Goal: Find specific page/section: Find specific page/section

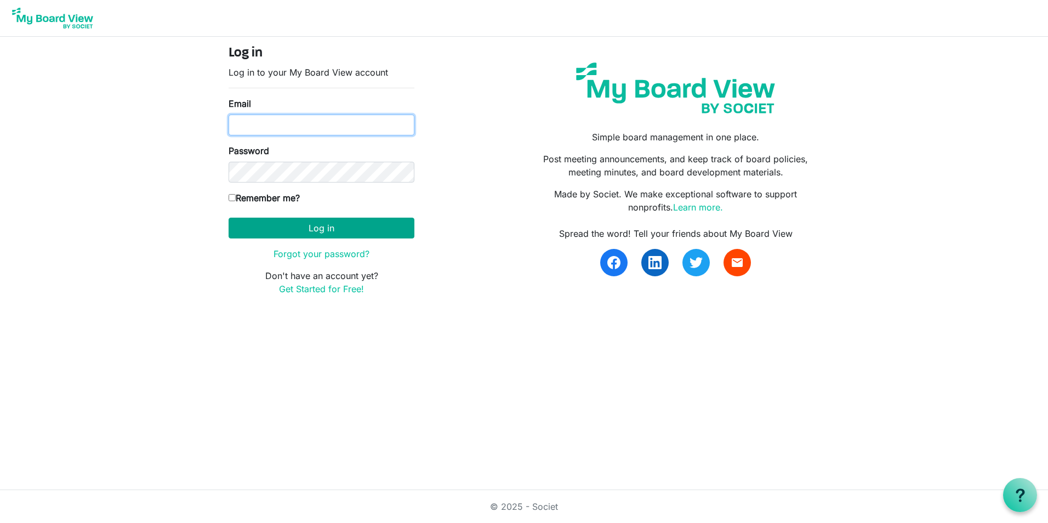
type input "karinar@lampchc.org"
click at [307, 225] on button "Log in" at bounding box center [322, 228] width 186 height 21
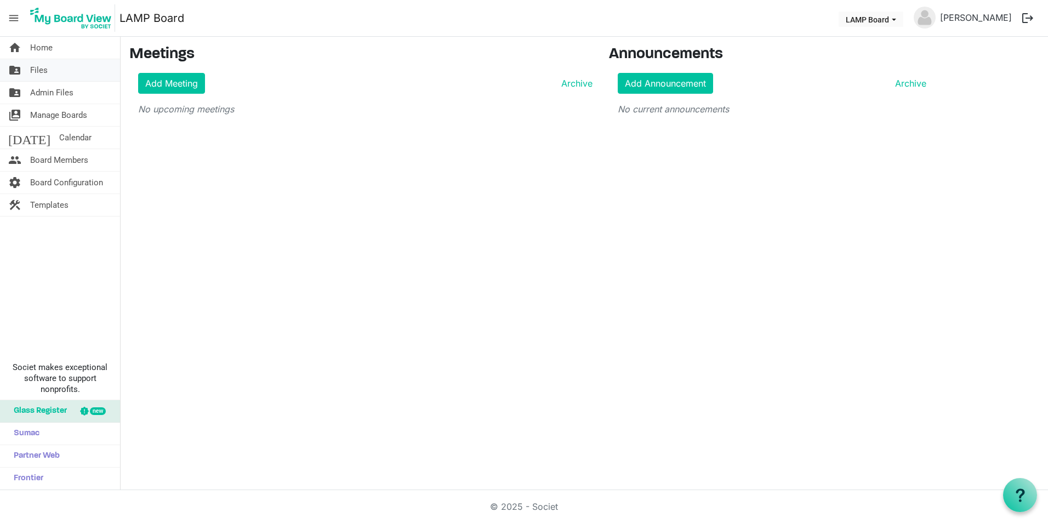
click at [67, 73] on link "folder_shared Files" at bounding box center [60, 70] width 120 height 22
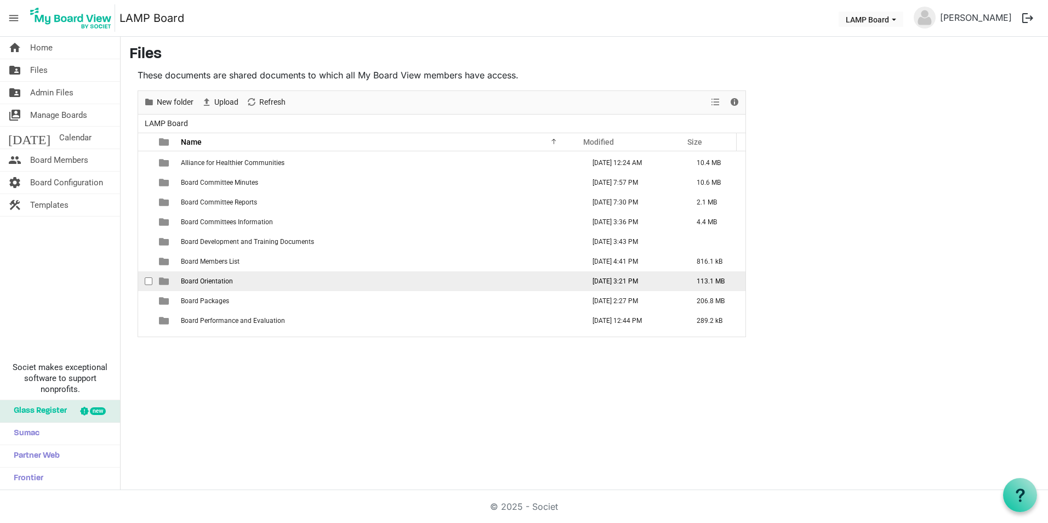
scroll to position [55, 0]
click at [223, 279] on td "Board Packages" at bounding box center [380, 284] width 404 height 20
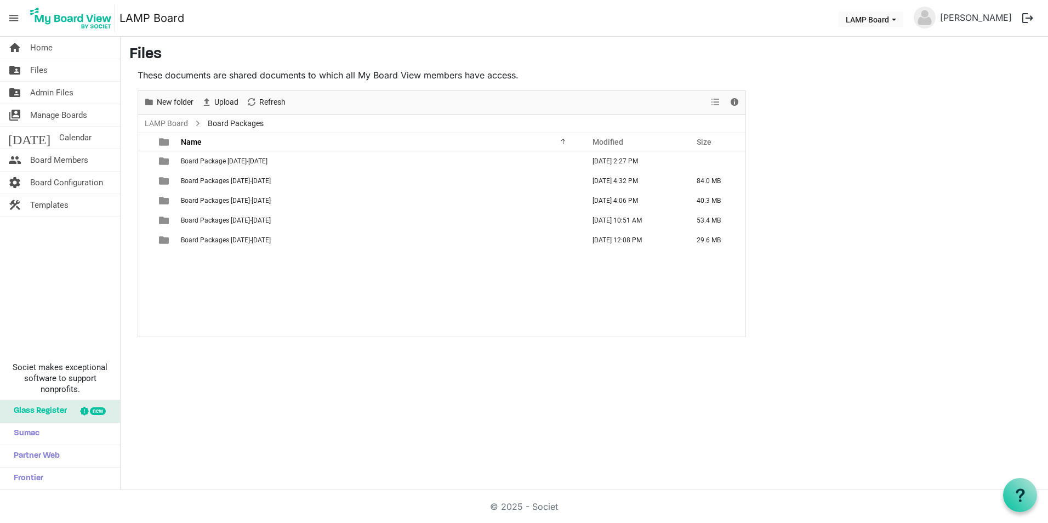
scroll to position [0, 0]
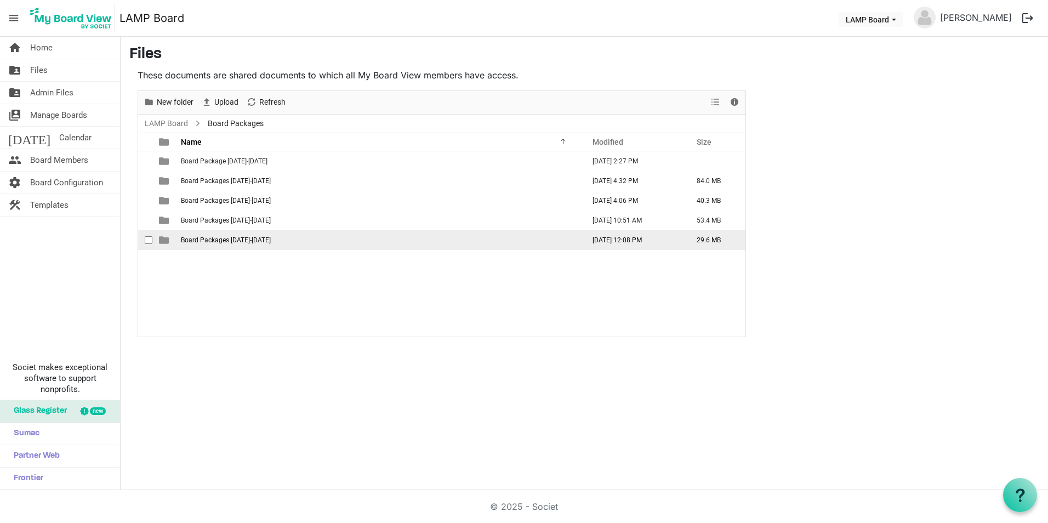
click at [247, 237] on span "Board Packages 2024-2025" at bounding box center [226, 240] width 90 height 8
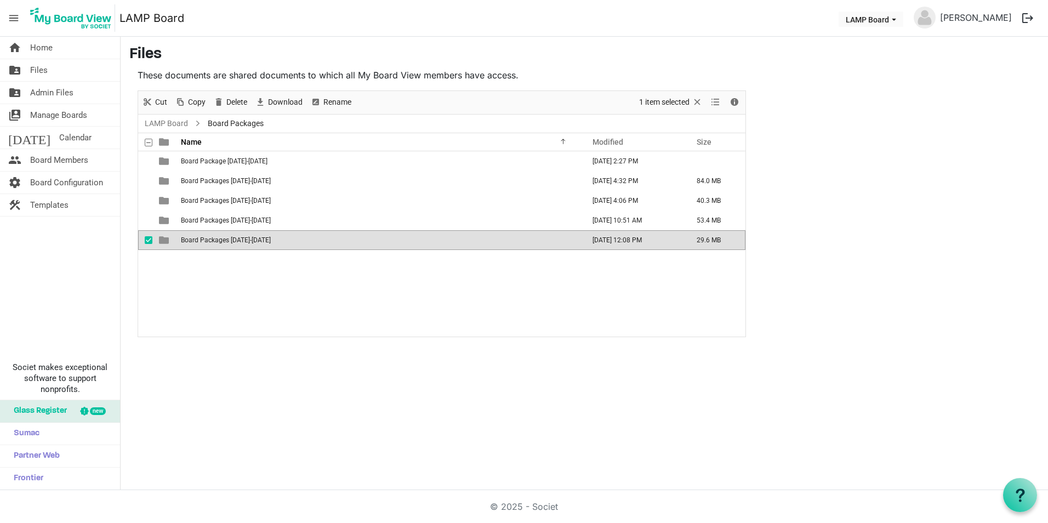
click at [247, 237] on span "Board Packages 2024-2025" at bounding box center [226, 240] width 90 height 8
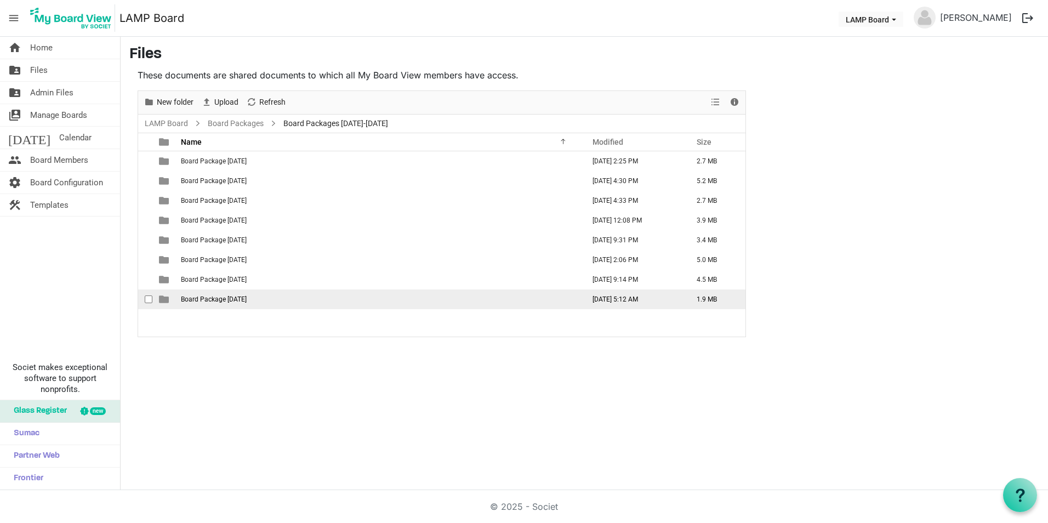
click at [247, 297] on span "Board Package October 2024" at bounding box center [214, 300] width 66 height 8
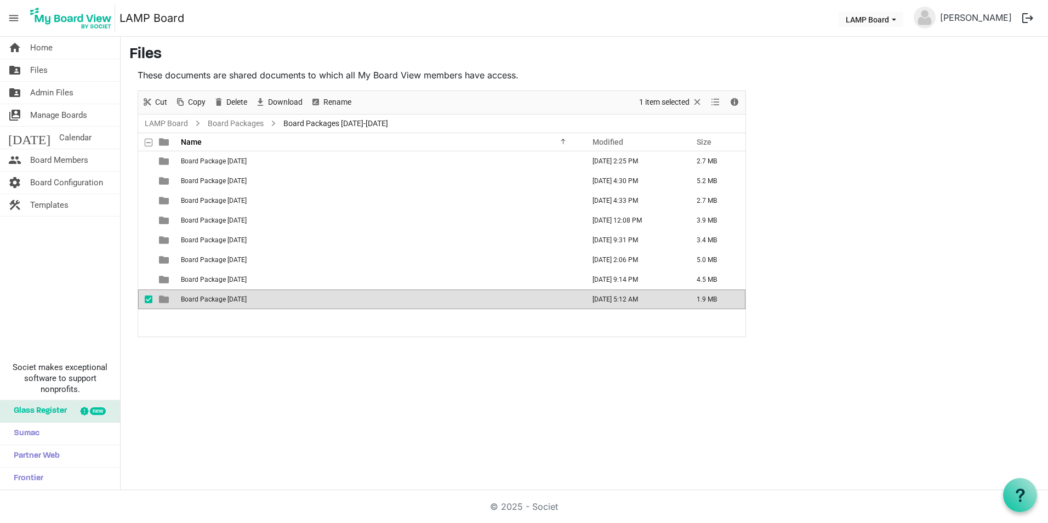
click at [247, 297] on span "Board Package October 2024" at bounding box center [214, 300] width 66 height 8
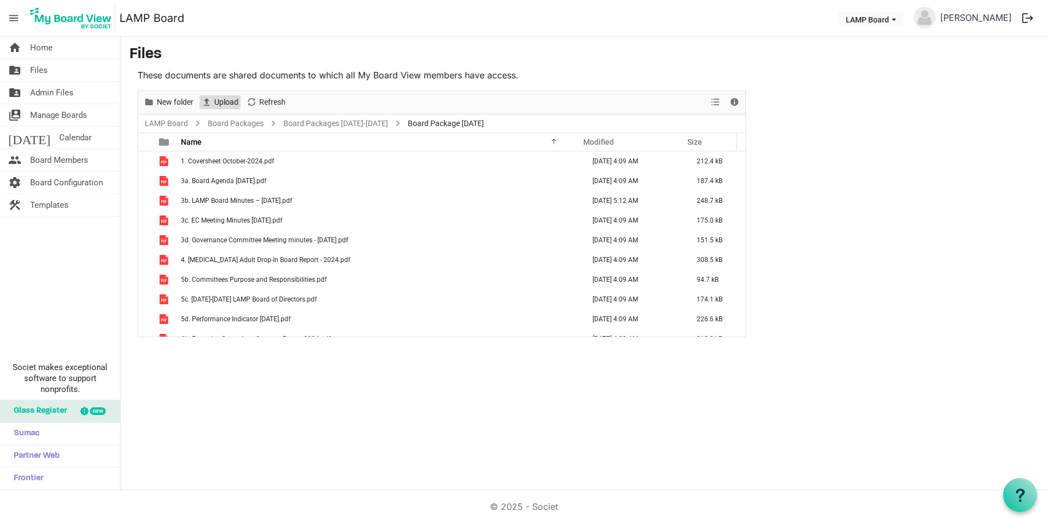
click at [228, 105] on span "Upload" at bounding box center [226, 102] width 26 height 14
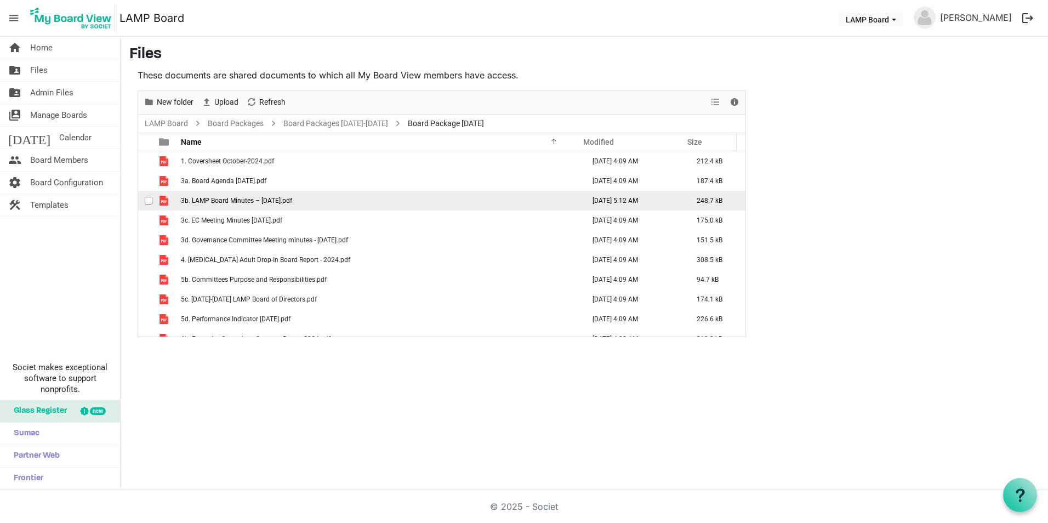
click at [292, 202] on span "3b. LAMP Board Minutes – June 20th, 2024.pdf" at bounding box center [236, 201] width 111 height 8
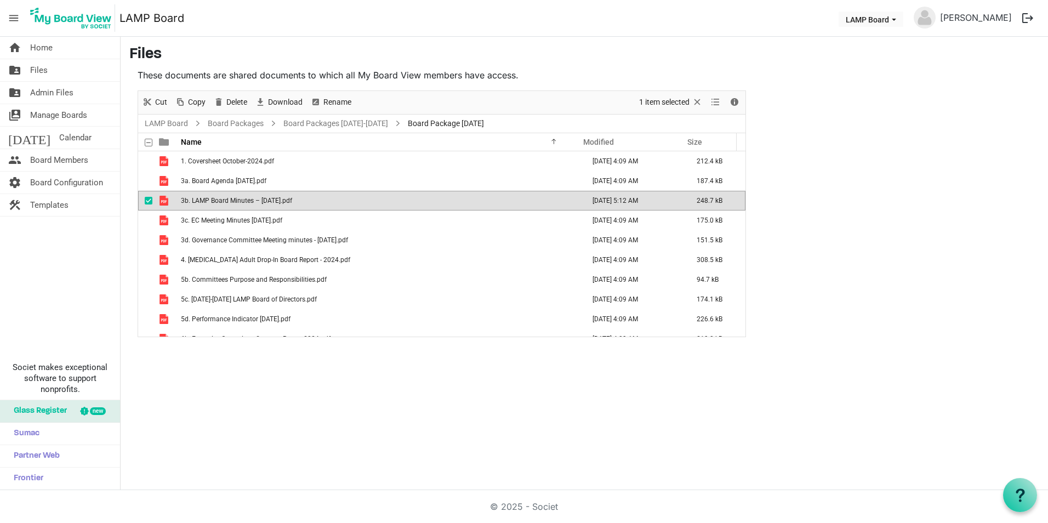
click at [292, 202] on span "3b. LAMP Board Minutes – June 20th, 2024.pdf" at bounding box center [236, 201] width 111 height 8
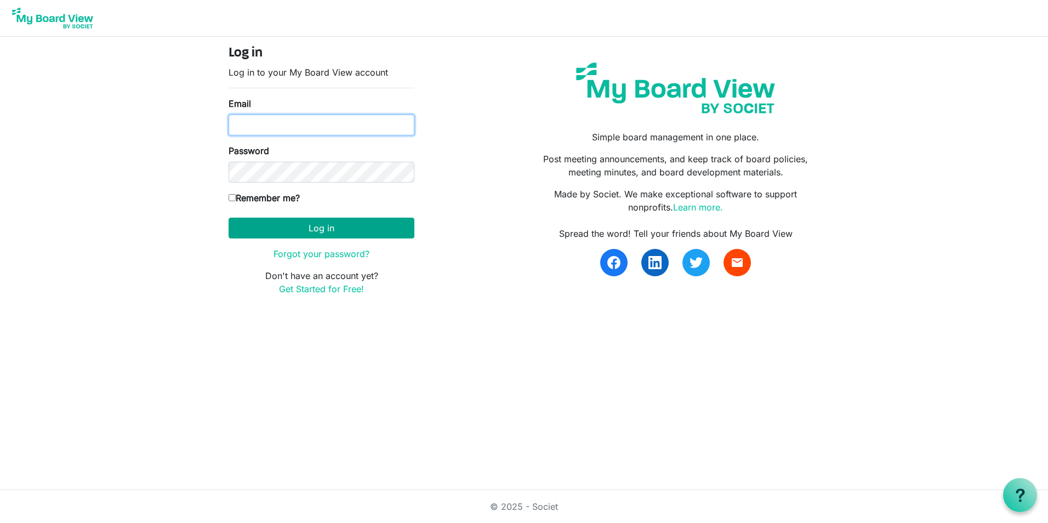
type input "karinar@lampchc.org"
click at [333, 231] on button "Log in" at bounding box center [322, 228] width 186 height 21
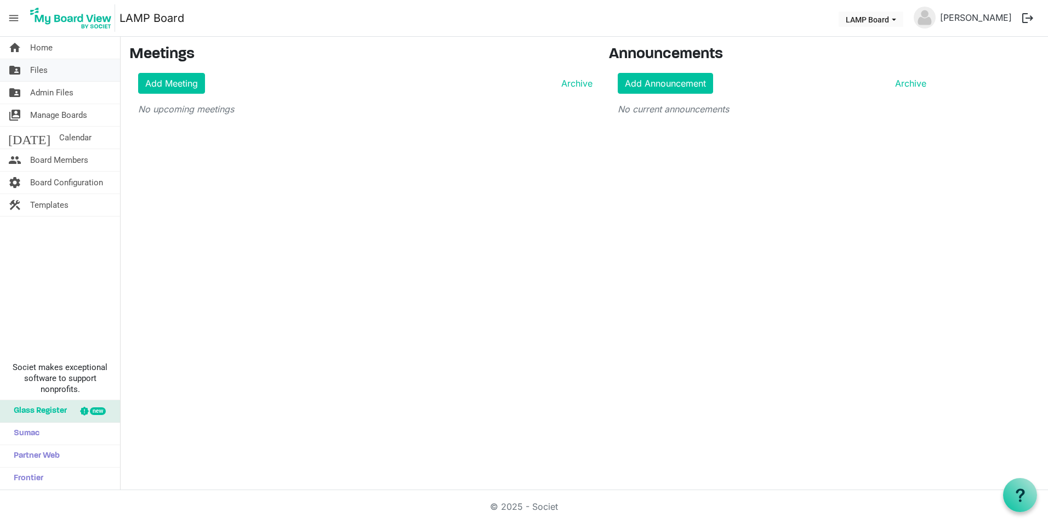
click at [63, 71] on link "folder_shared Files" at bounding box center [60, 70] width 120 height 22
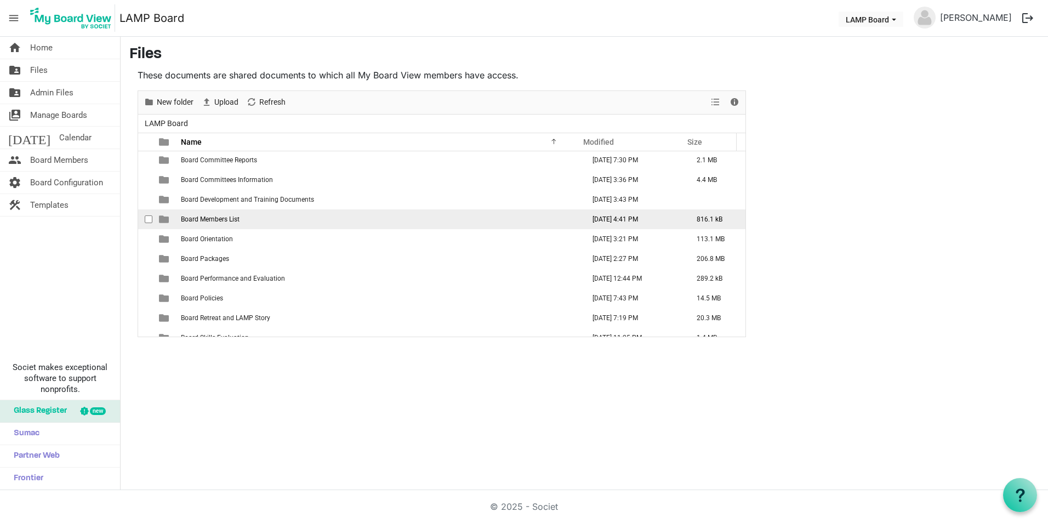
scroll to position [110, 0]
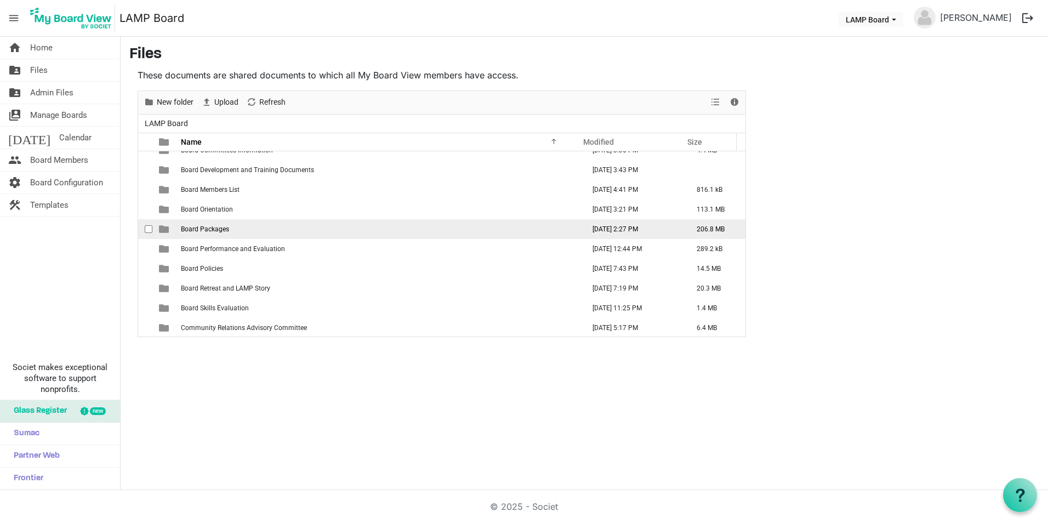
click at [223, 225] on span "Board Packages" at bounding box center [205, 229] width 48 height 8
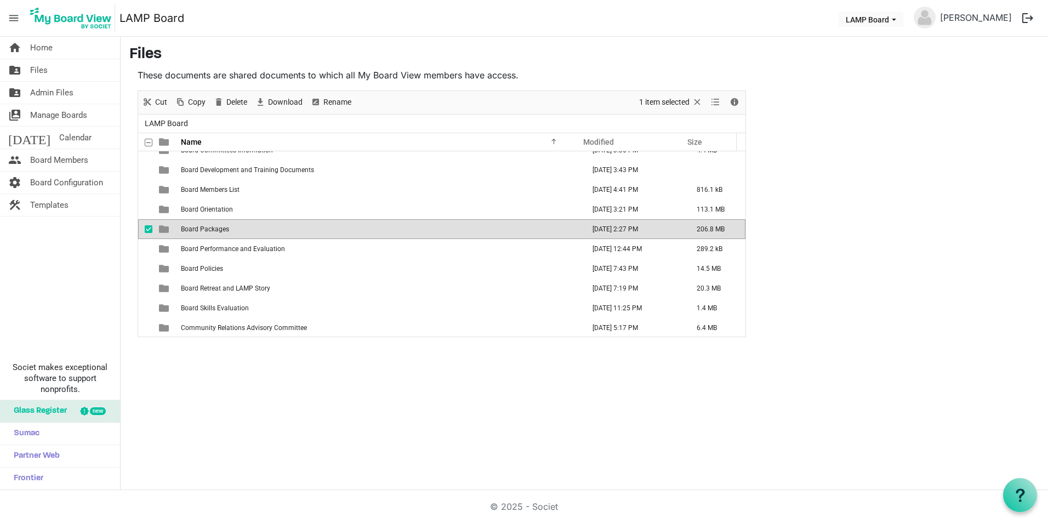
click at [223, 225] on span "Board Packages" at bounding box center [205, 229] width 48 height 8
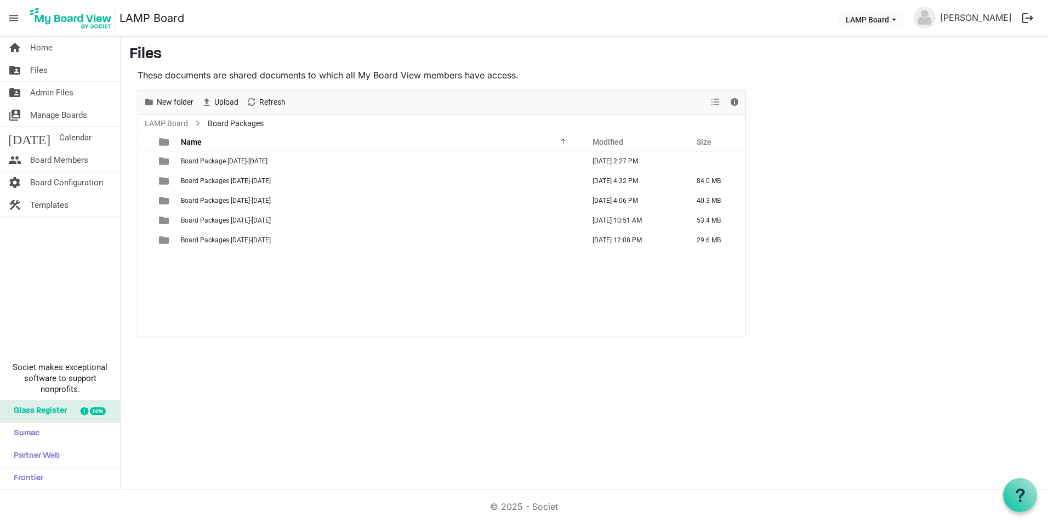
scroll to position [0, 0]
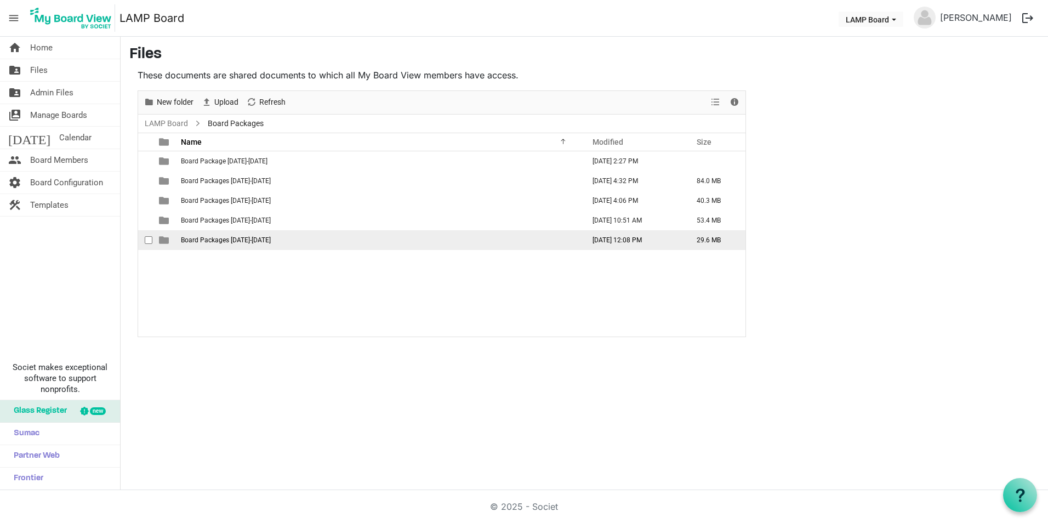
click at [260, 240] on span "Board Packages 2024-2025" at bounding box center [226, 240] width 90 height 8
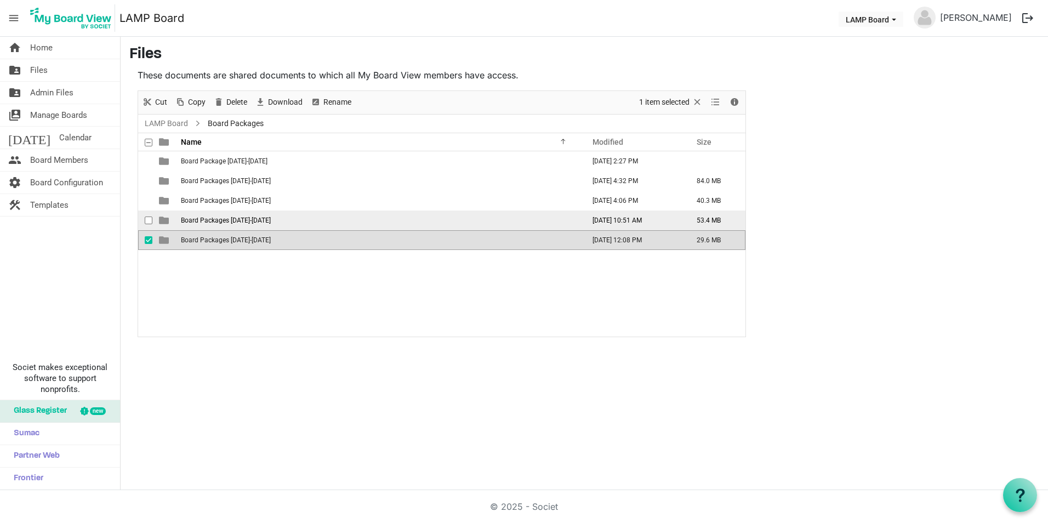
click at [274, 219] on td "Board Packages 2023-2024" at bounding box center [380, 221] width 404 height 20
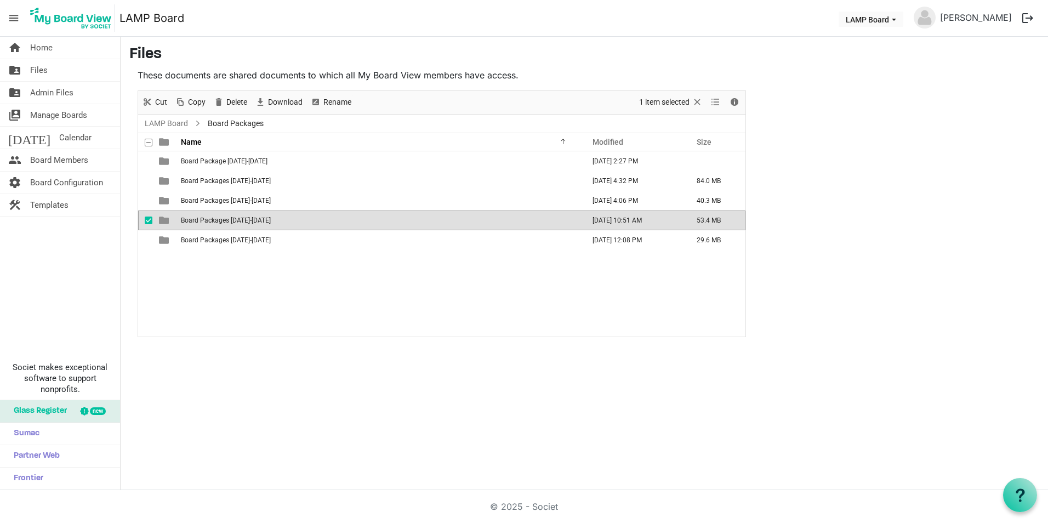
click at [274, 219] on td "Board Packages 2023-2024" at bounding box center [380, 221] width 404 height 20
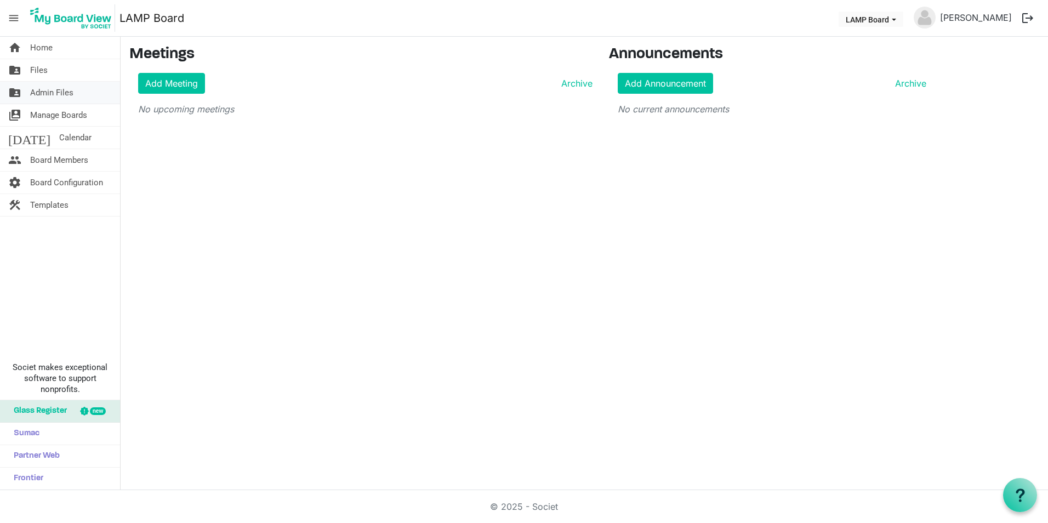
click at [72, 93] on span "Admin Files" at bounding box center [51, 93] width 43 height 22
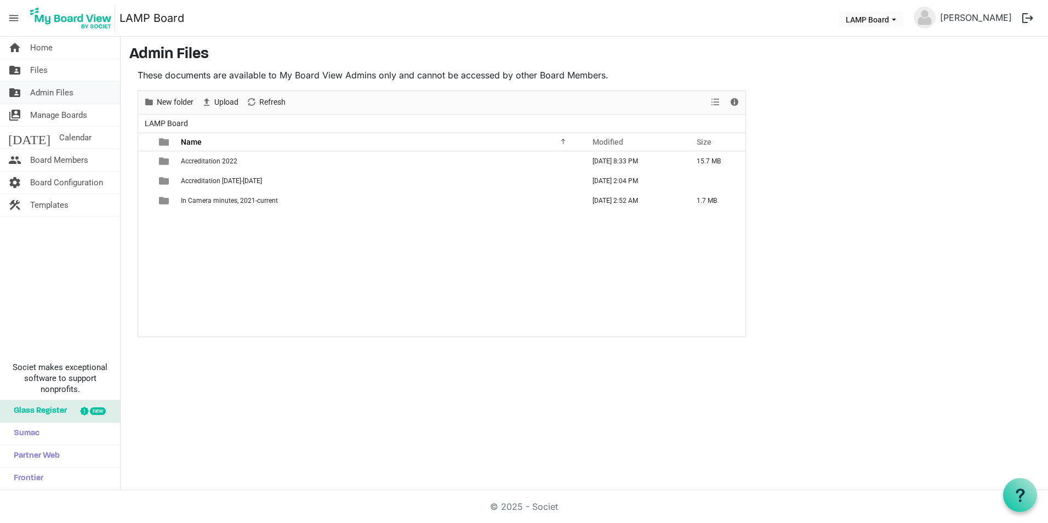
click at [67, 86] on span "Admin Files" at bounding box center [51, 93] width 43 height 22
click at [64, 65] on link "folder_shared Files" at bounding box center [60, 70] width 120 height 22
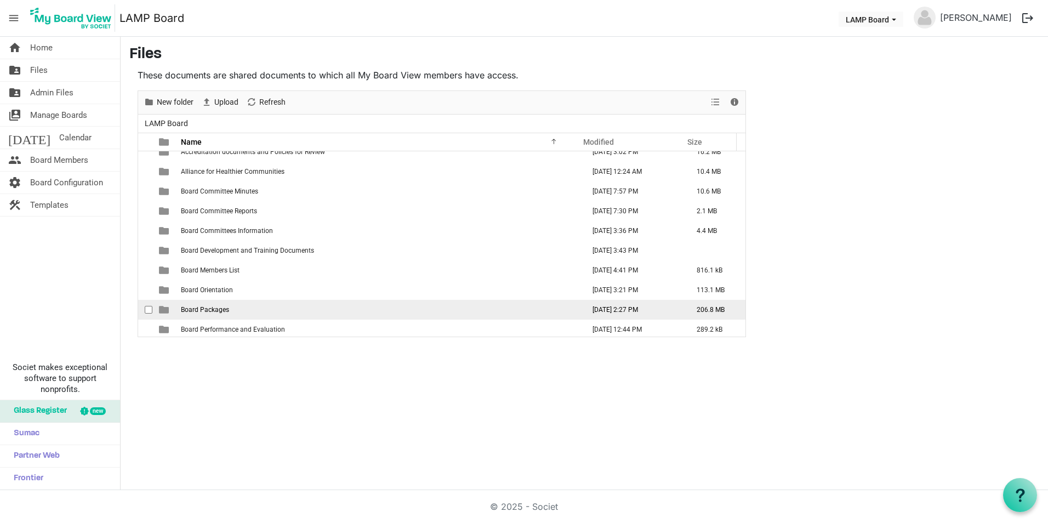
scroll to position [55, 0]
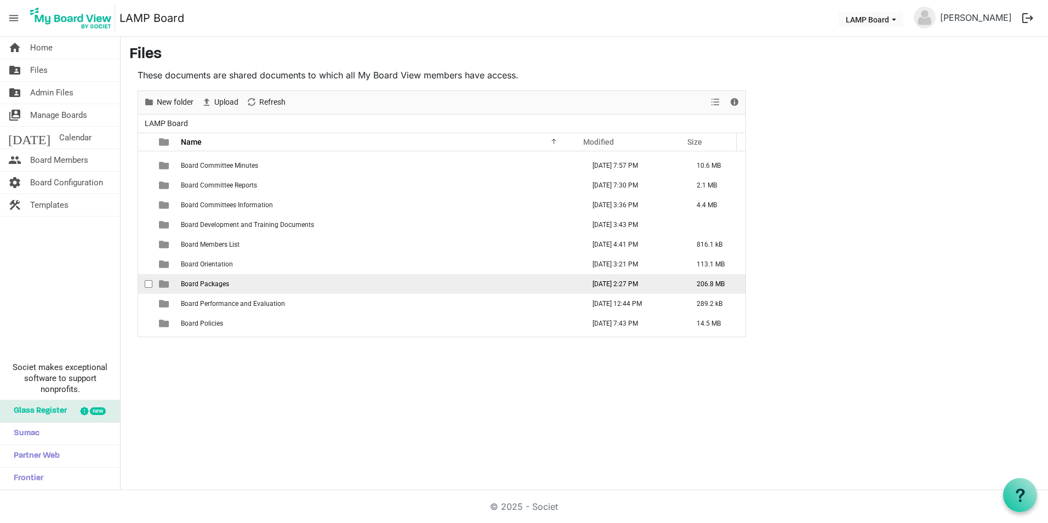
click at [229, 282] on td "Board Packages" at bounding box center [380, 284] width 404 height 20
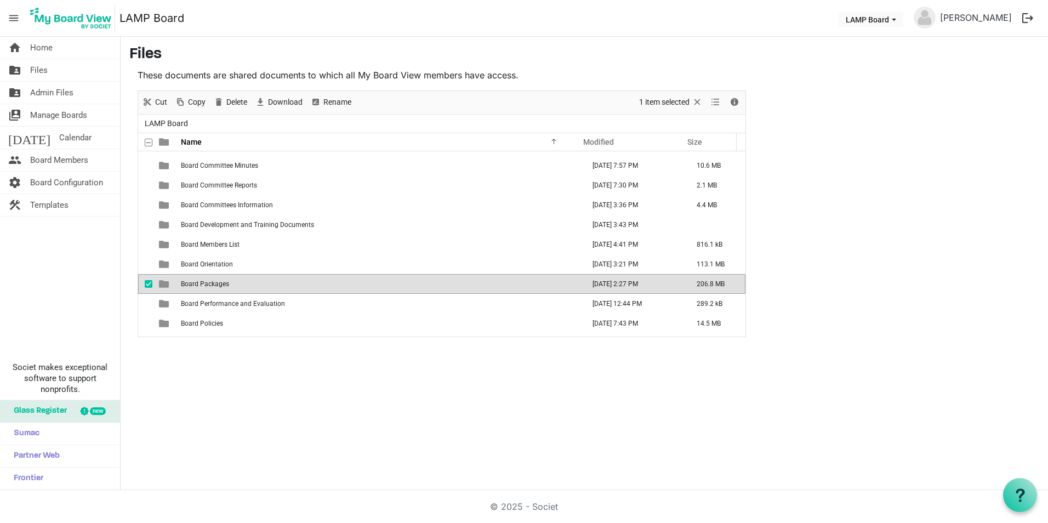
click at [229, 282] on td "Board Packages" at bounding box center [380, 284] width 404 height 20
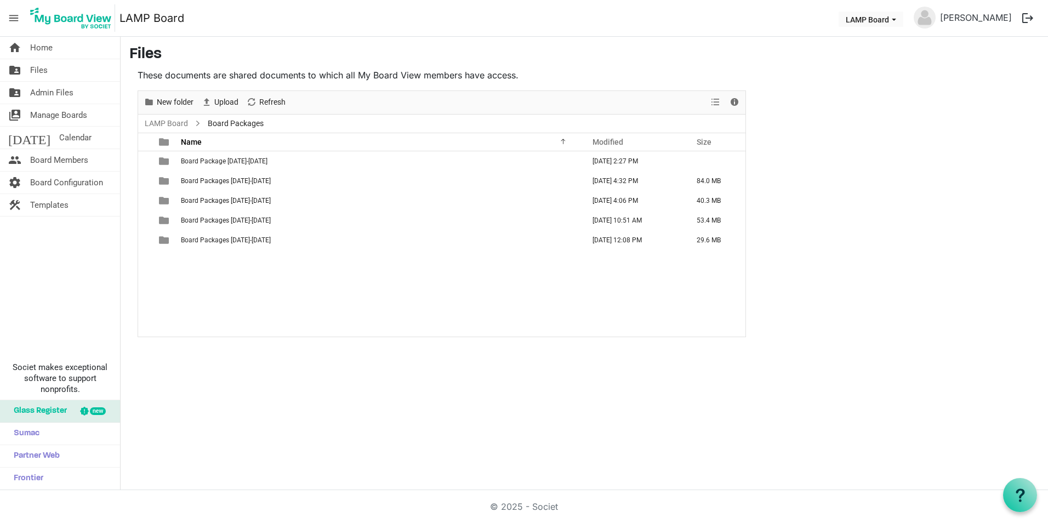
scroll to position [0, 0]
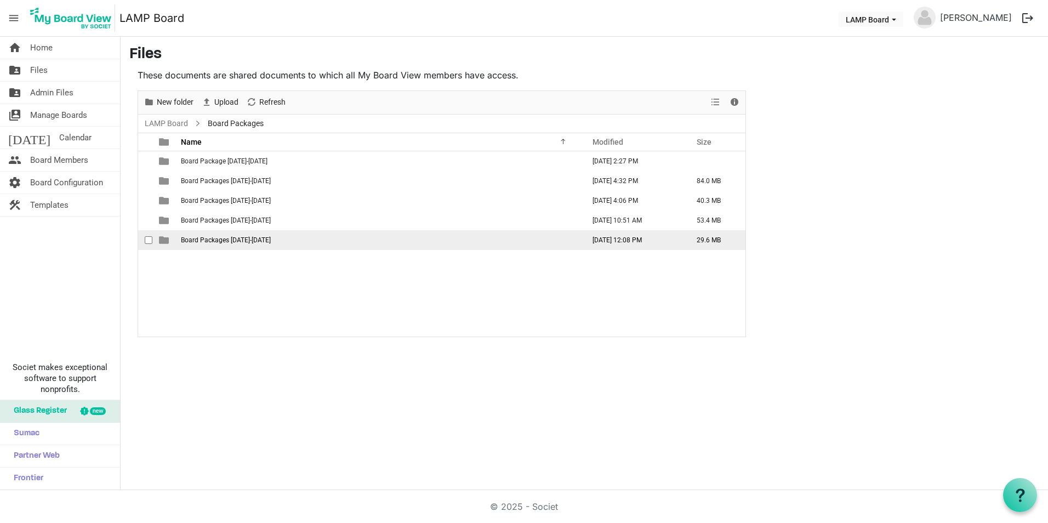
click at [252, 238] on span "Board Packages 2024-2025" at bounding box center [226, 240] width 90 height 8
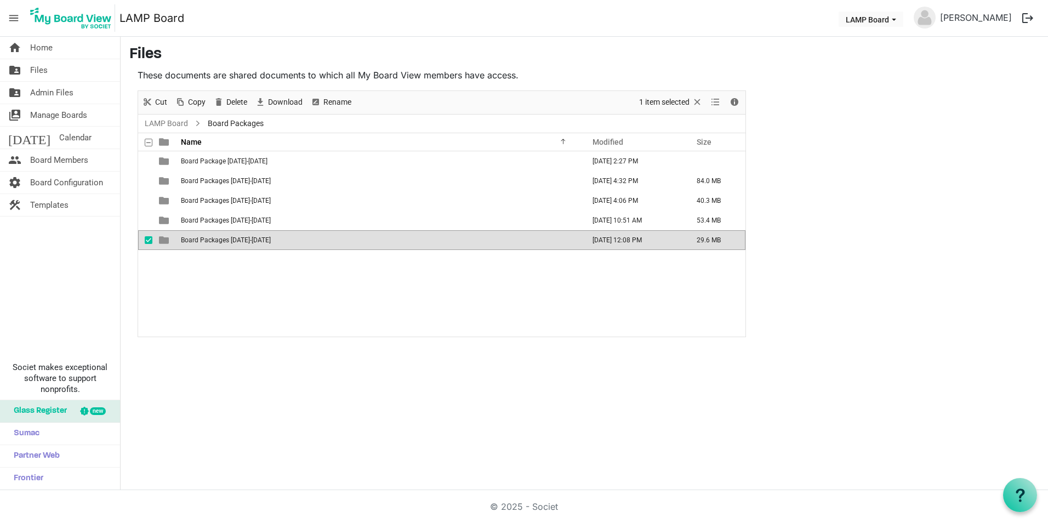
click at [252, 238] on span "Board Packages 2024-2025" at bounding box center [226, 240] width 90 height 8
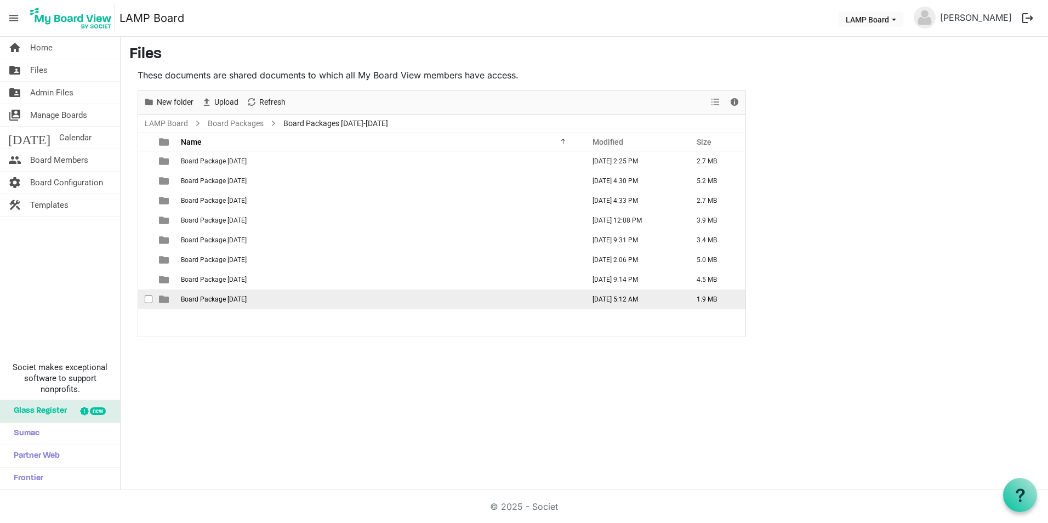
click at [247, 296] on span "Board Package October 2024" at bounding box center [214, 300] width 66 height 8
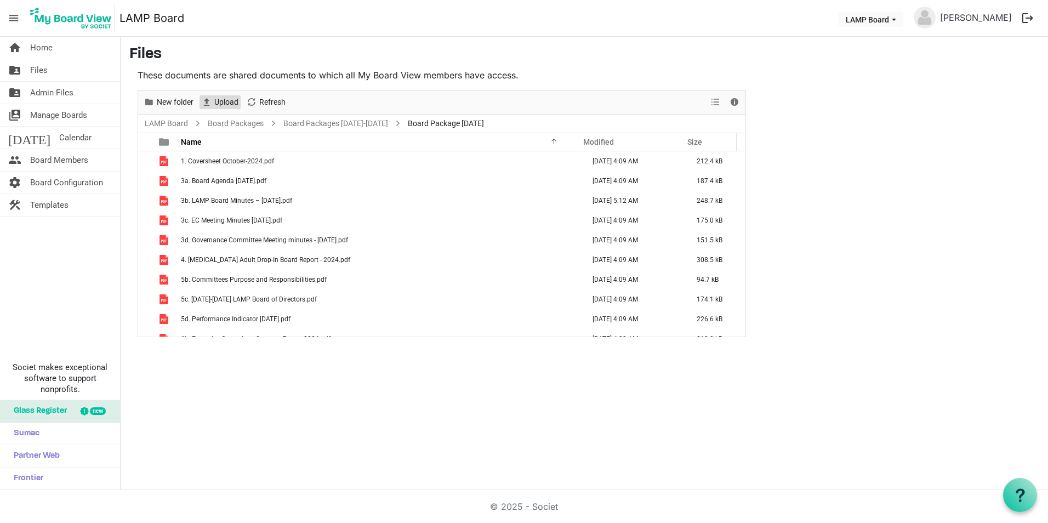
click at [223, 101] on span "Upload" at bounding box center [226, 102] width 26 height 14
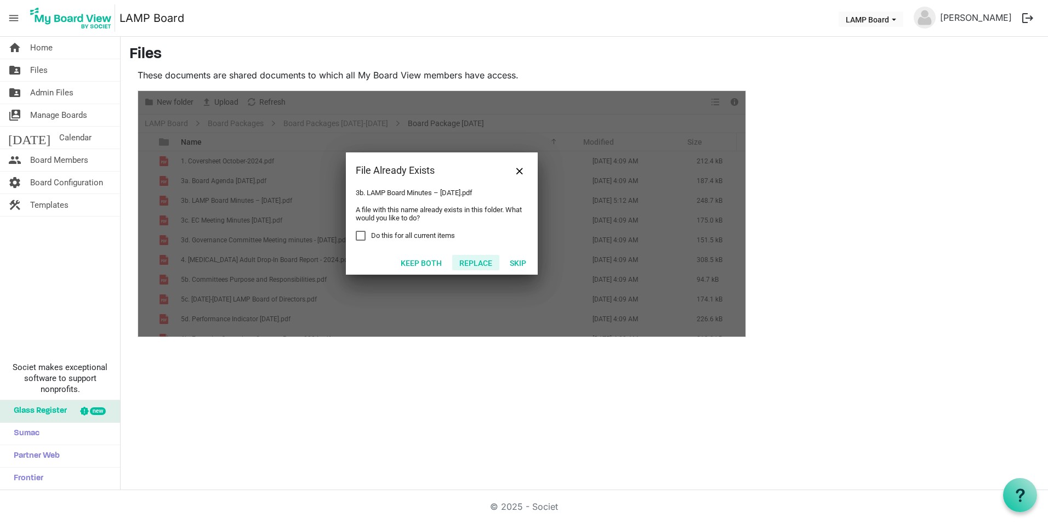
click at [472, 256] on button "Replace" at bounding box center [475, 262] width 47 height 15
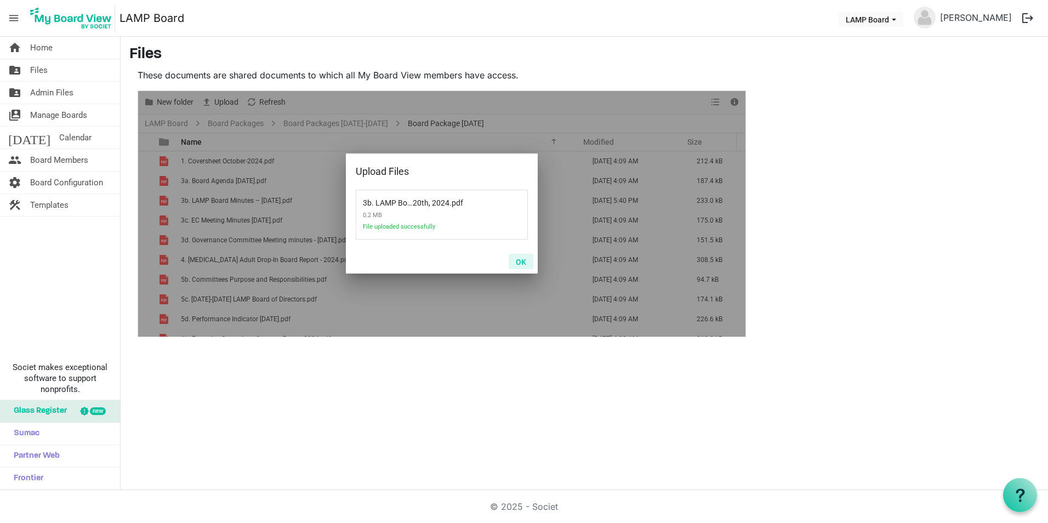
click at [525, 260] on button "OK" at bounding box center [521, 261] width 25 height 15
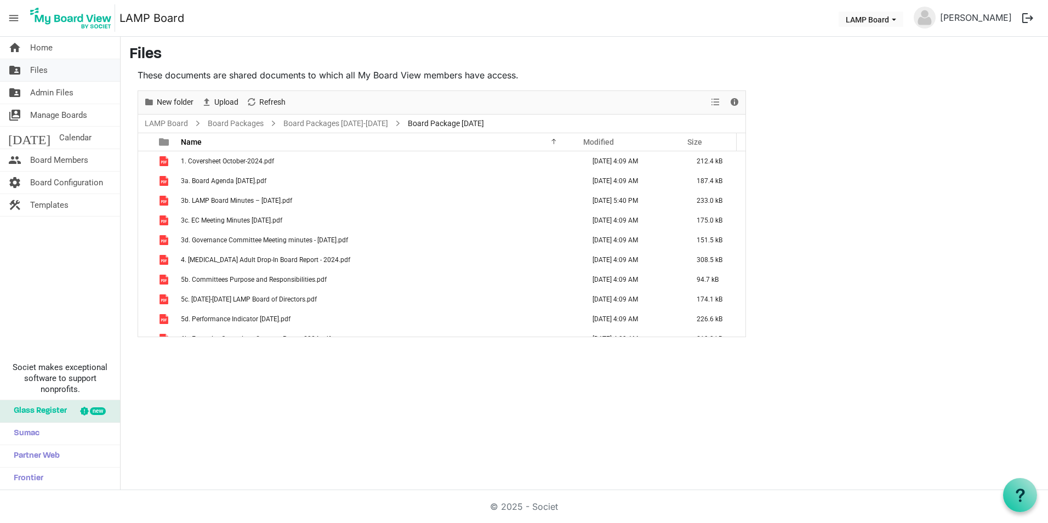
click at [61, 65] on link "folder_shared Files" at bounding box center [60, 70] width 120 height 22
